Goal: Find specific fact: Find specific fact

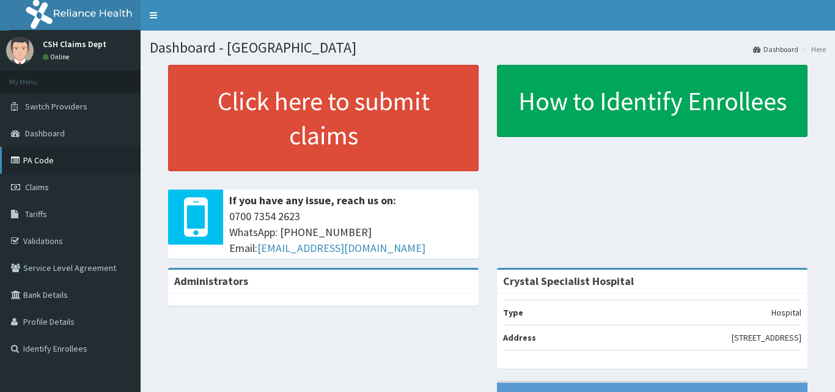
click at [72, 167] on link "PA Code" at bounding box center [70, 160] width 141 height 27
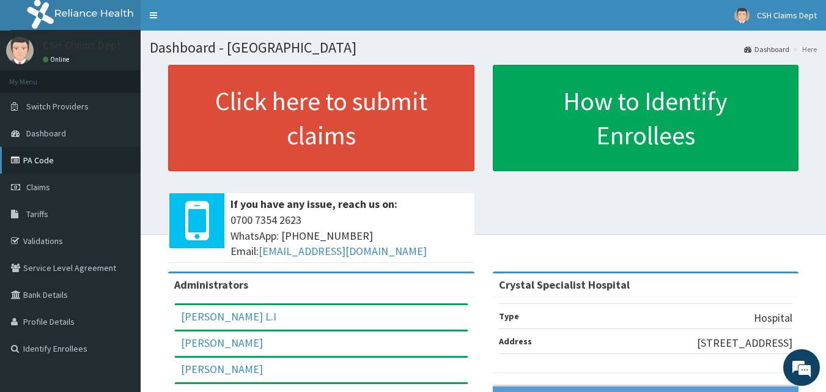
click at [53, 164] on link "PA Code" at bounding box center [70, 160] width 141 height 27
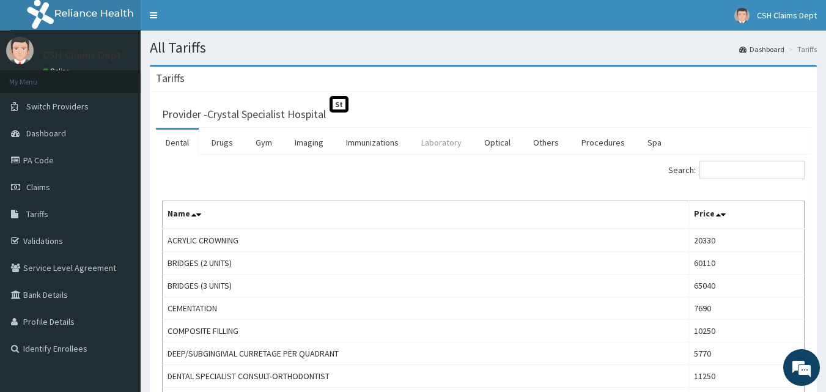
click at [438, 143] on link "Laboratory" at bounding box center [441, 143] width 60 height 26
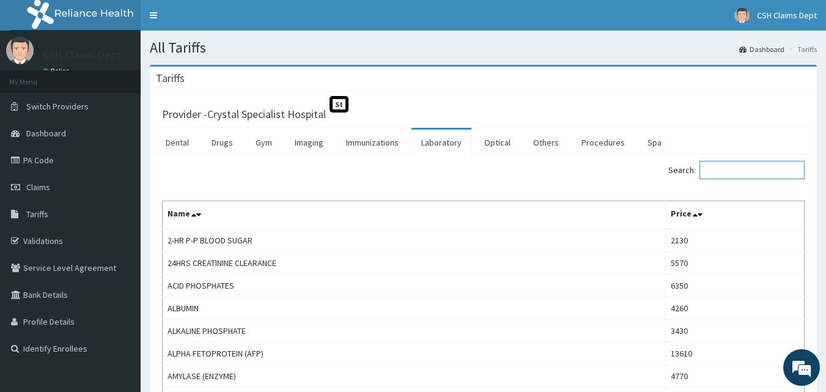
click at [739, 169] on input "Search:" at bounding box center [751, 170] width 105 height 18
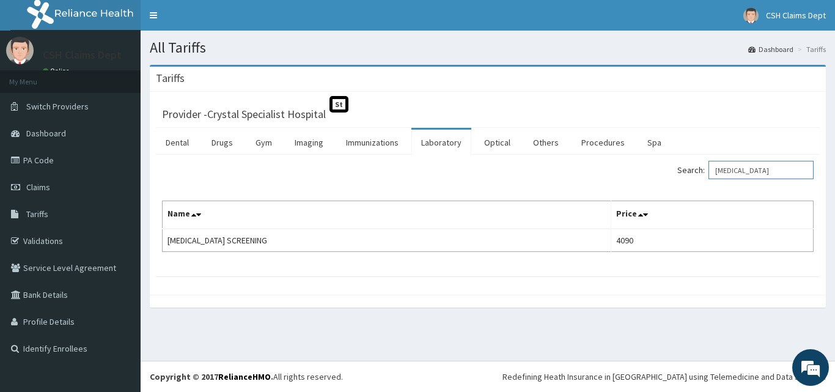
drag, startPoint x: 745, startPoint y: 175, endPoint x: 669, endPoint y: 168, distance: 76.1
click at [669, 168] on div "Search: hiv" at bounding box center [655, 171] width 317 height 21
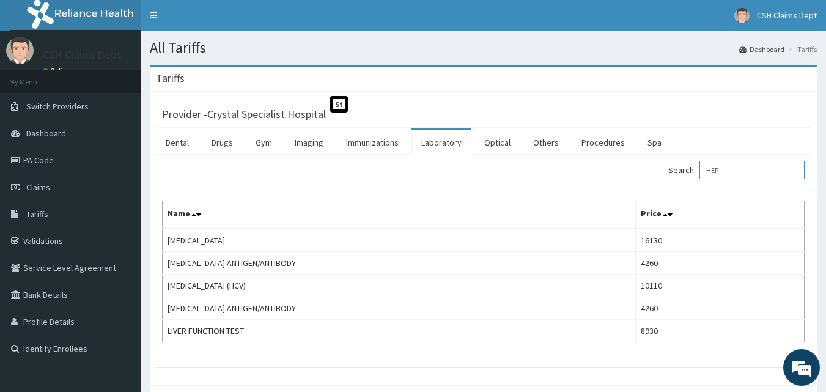
type input "HEP"
click at [593, 148] on link "Procedures" at bounding box center [602, 143] width 63 height 26
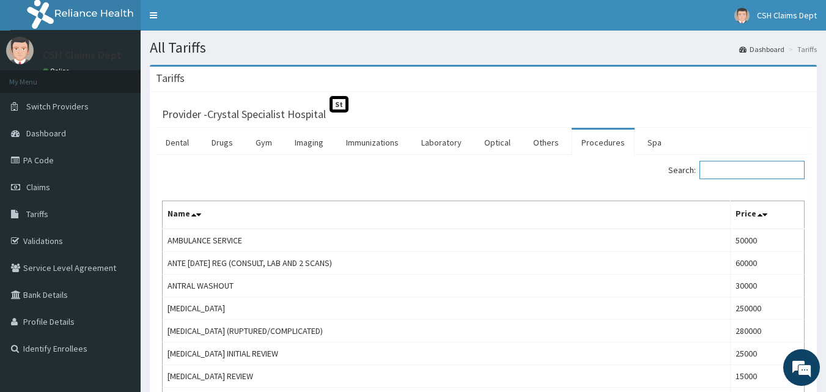
click at [736, 169] on input "Search:" at bounding box center [751, 170] width 105 height 18
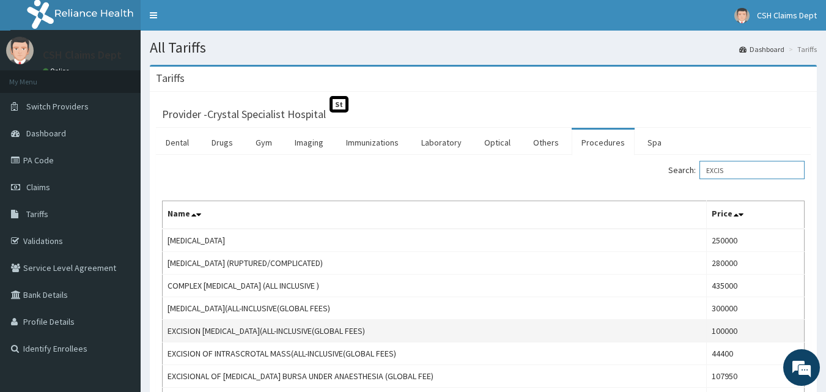
type input "EXCIS"
drag, startPoint x: 758, startPoint y: 332, endPoint x: 705, endPoint y: 330, distance: 52.6
click at [705, 330] on tr "EXCISION BIOPSY(ALL-INCLUSIVE(GLOBAL FEES) 100000" at bounding box center [484, 331] width 642 height 23
copy tr "100000"
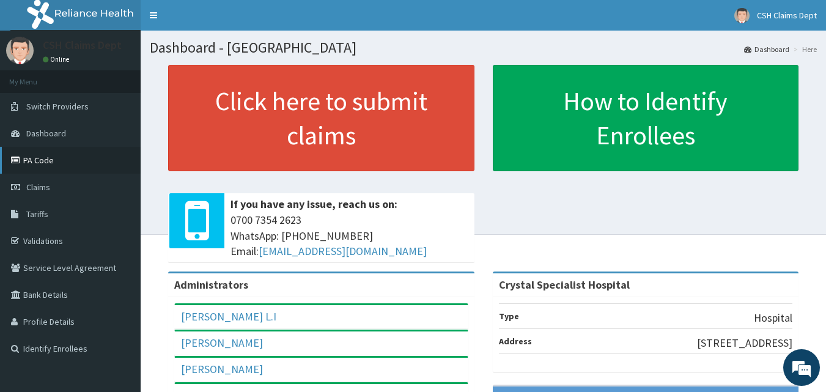
click at [68, 161] on link "PA Code" at bounding box center [70, 160] width 141 height 27
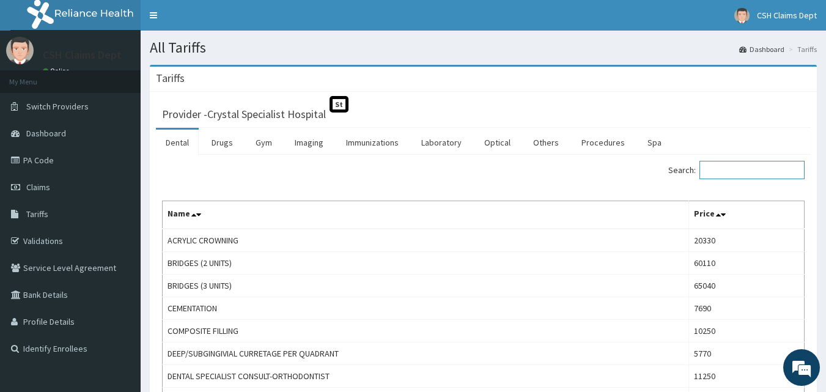
click at [746, 172] on input "Search:" at bounding box center [751, 170] width 105 height 18
click at [214, 145] on link "Drugs" at bounding box center [222, 143] width 41 height 26
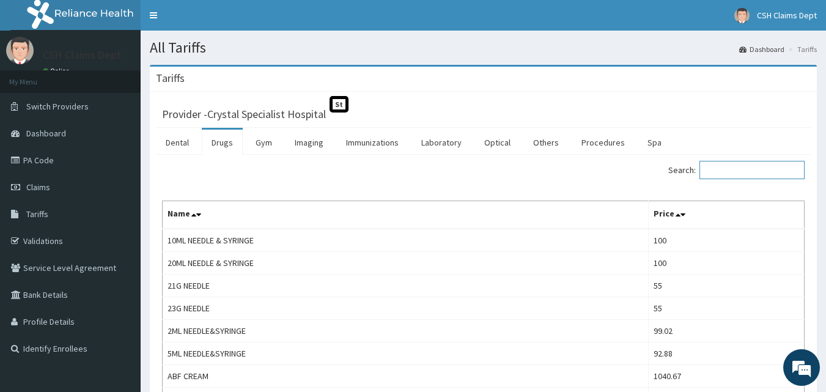
click at [746, 174] on input "Search:" at bounding box center [751, 170] width 105 height 18
type input "p"
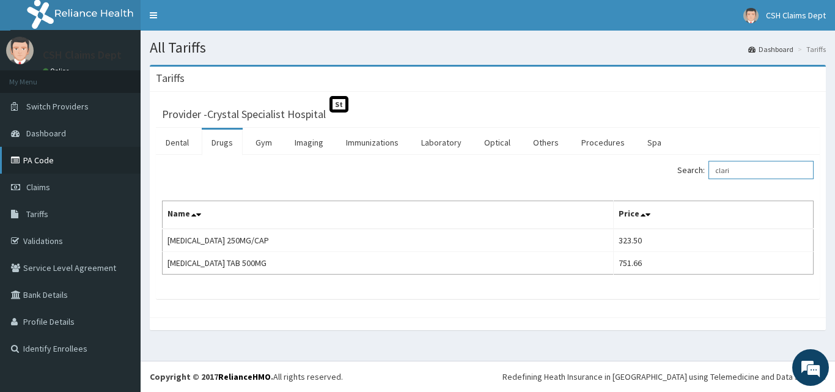
type input "clari"
click at [40, 158] on link "PA Code" at bounding box center [70, 160] width 141 height 27
